Goal: Task Accomplishment & Management: Manage account settings

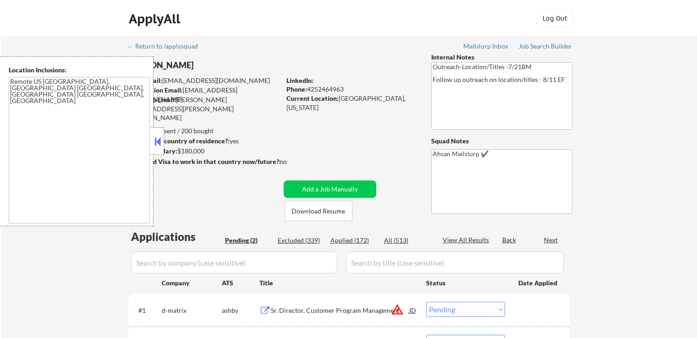
select select ""pending""
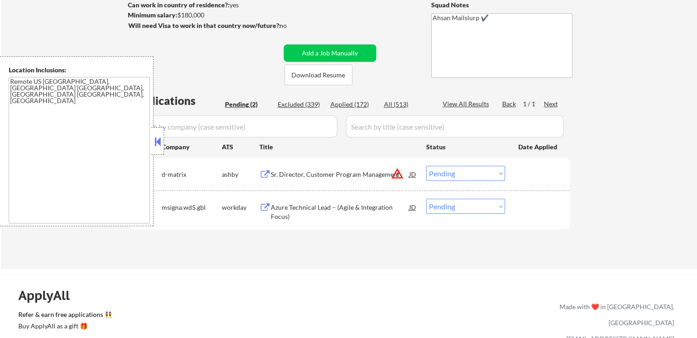
scroll to position [137, 0]
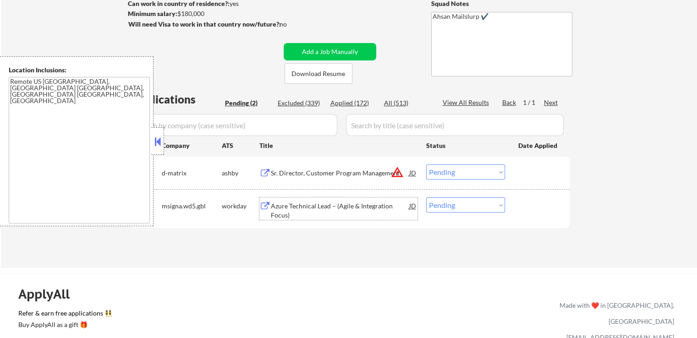
click at [282, 210] on div "Azure Technical Lead – (Agile & Integration Focus)" at bounding box center [340, 211] width 138 height 18
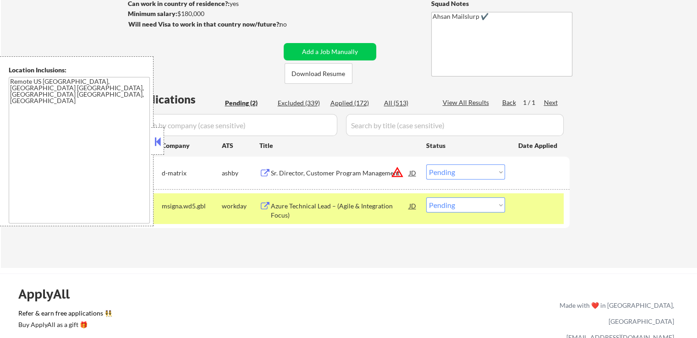
click at [269, 172] on button at bounding box center [264, 173] width 11 height 9
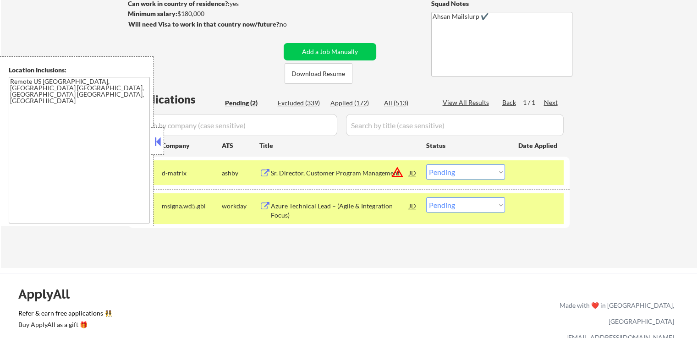
drag, startPoint x: 470, startPoint y: 173, endPoint x: 473, endPoint y: 178, distance: 6.1
click at [471, 173] on select "Choose an option... Pending Applied Excluded (Questions) Excluded (Expired) Exc…" at bounding box center [465, 171] width 79 height 15
click at [426, 164] on select "Choose an option... Pending Applied Excluded (Questions) Excluded (Expired) Exc…" at bounding box center [465, 171] width 79 height 15
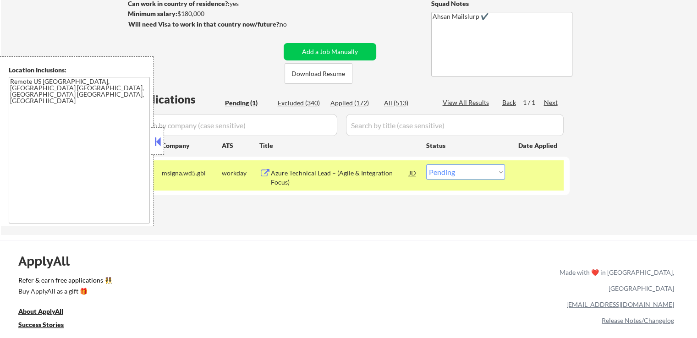
drag, startPoint x: 454, startPoint y: 171, endPoint x: 456, endPoint y: 178, distance: 7.6
click at [454, 171] on select "Choose an option... Pending Applied Excluded (Questions) Excluded (Expired) Exc…" at bounding box center [465, 171] width 79 height 15
select select ""applied""
click at [426, 164] on select "Choose an option... Pending Applied Excluded (Questions) Excluded (Expired) Exc…" at bounding box center [465, 171] width 79 height 15
